Goal: Find specific page/section: Find specific page/section

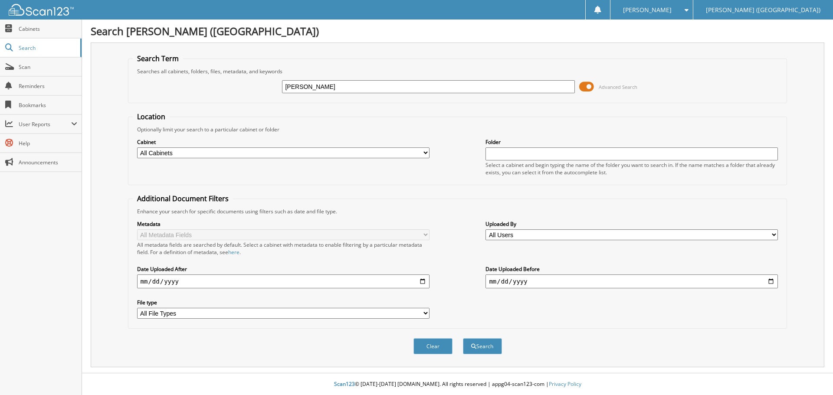
click at [463, 339] on button "Search" at bounding box center [482, 347] width 39 height 16
type input "[PERSON_NAME]'"
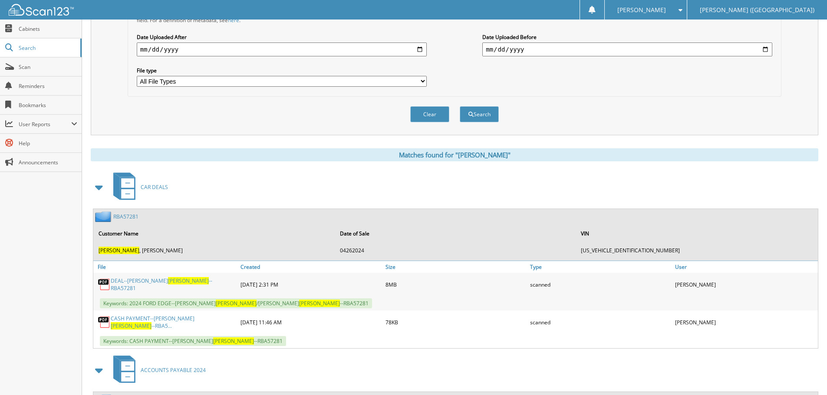
scroll to position [318, 0]
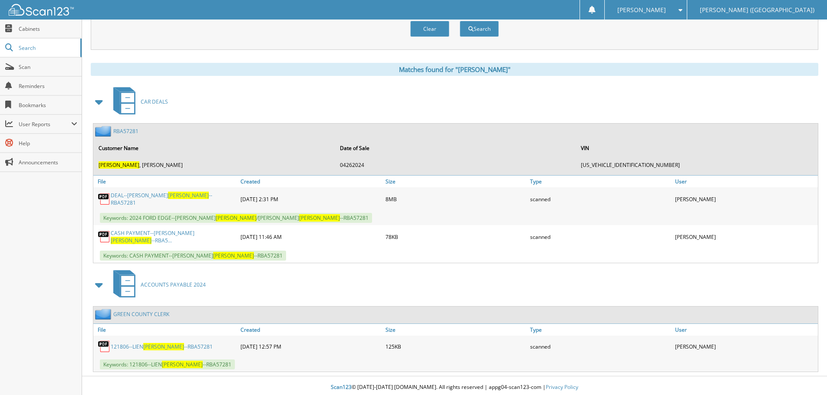
click at [184, 197] on link "DEAL--[PERSON_NAME] --RBA57281" at bounding box center [173, 199] width 125 height 15
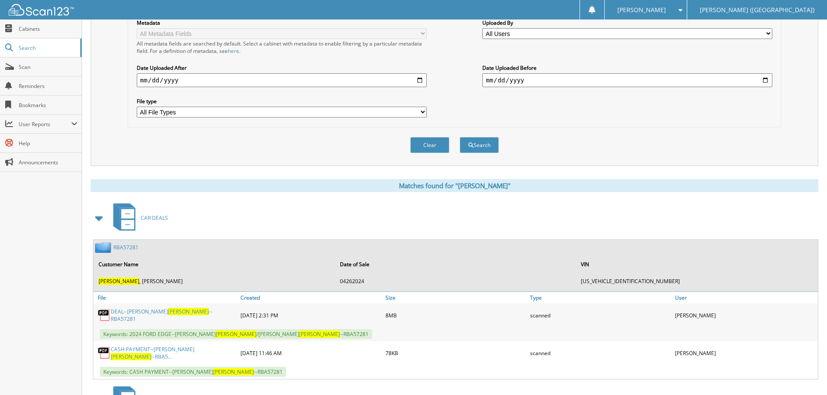
scroll to position [0, 0]
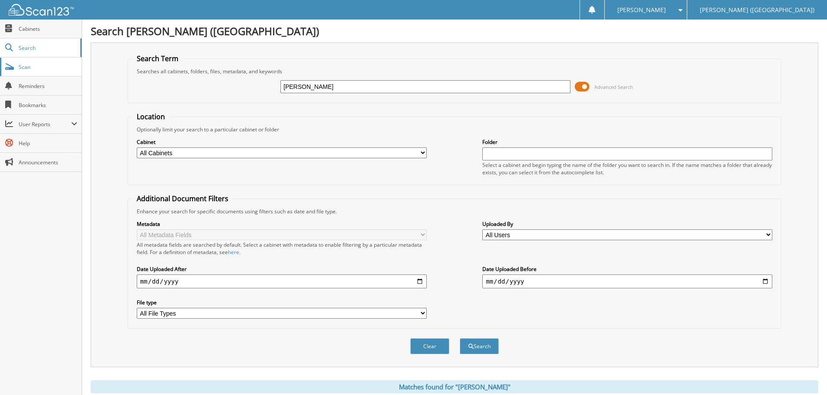
click at [65, 66] on span "Scan" at bounding box center [48, 66] width 59 height 7
